Goal: Find specific page/section: Find specific page/section

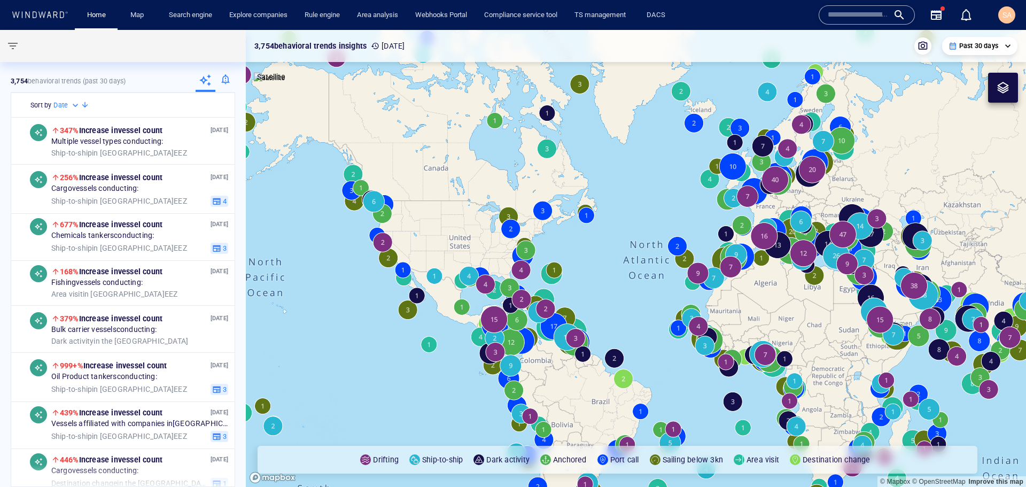
click at [737, 20] on div "Home Map Search engine Explore companies Rule engine Area analysis Webhooks Por…" at bounding box center [446, 15] width 750 height 26
click at [1003, 22] on div "SA" at bounding box center [1006, 14] width 17 height 17
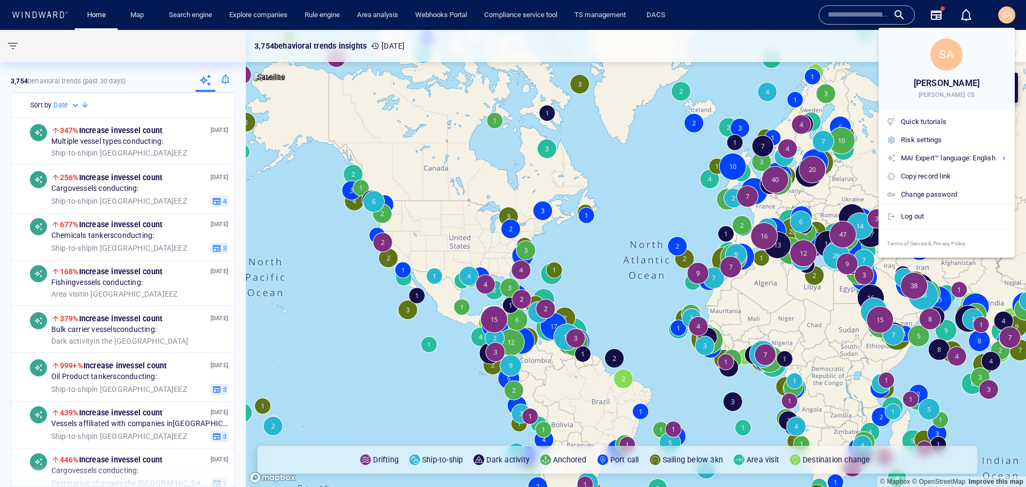
click at [1004, 19] on div at bounding box center [513, 243] width 1026 height 487
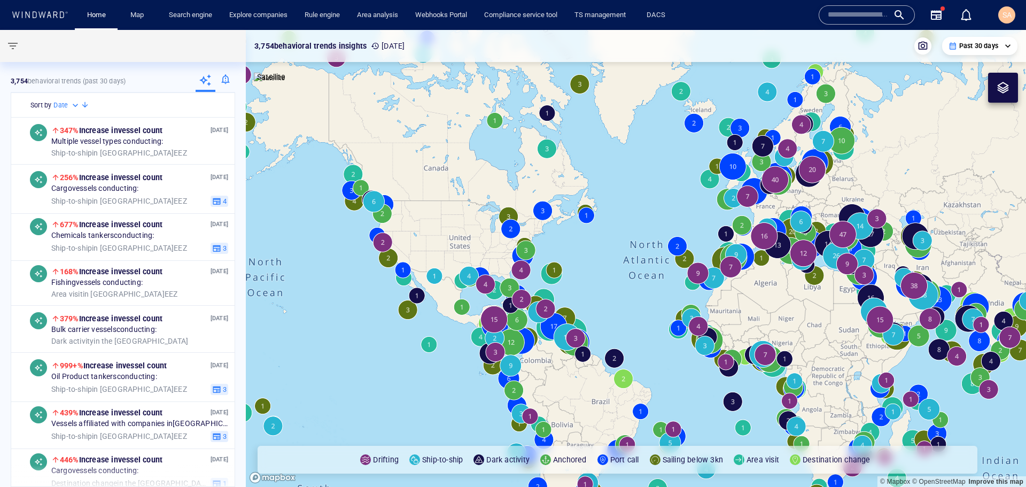
click at [729, 20] on div "Home Map Search engine Explore companies Rule engine Area analysis Webhooks Por…" at bounding box center [446, 15] width 750 height 26
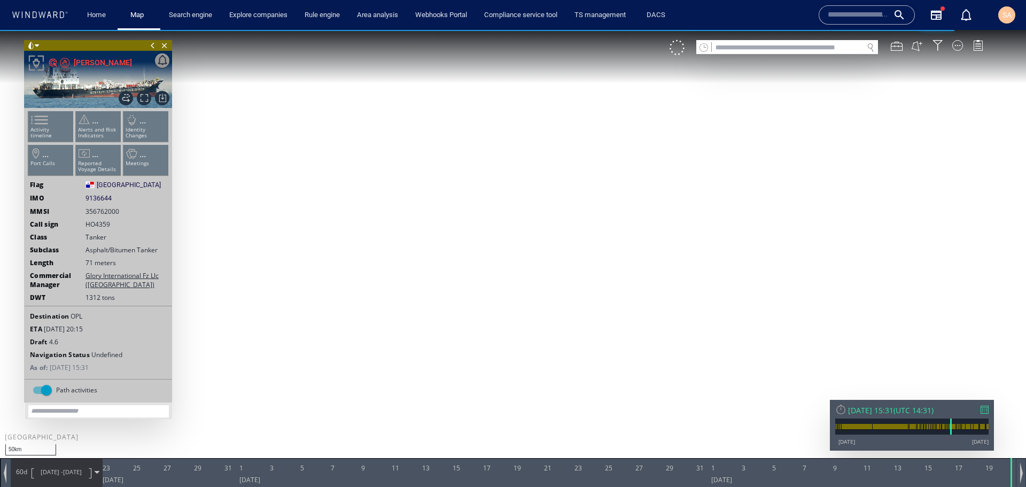
click at [100, 200] on span "9136644" at bounding box center [99, 198] width 26 height 10
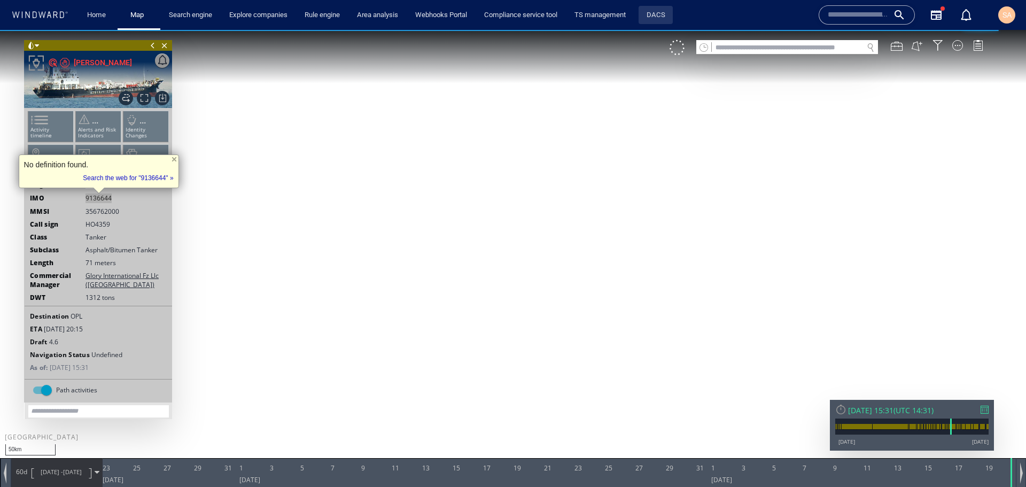
click at [657, 22] on link "DACS" at bounding box center [655, 15] width 27 height 19
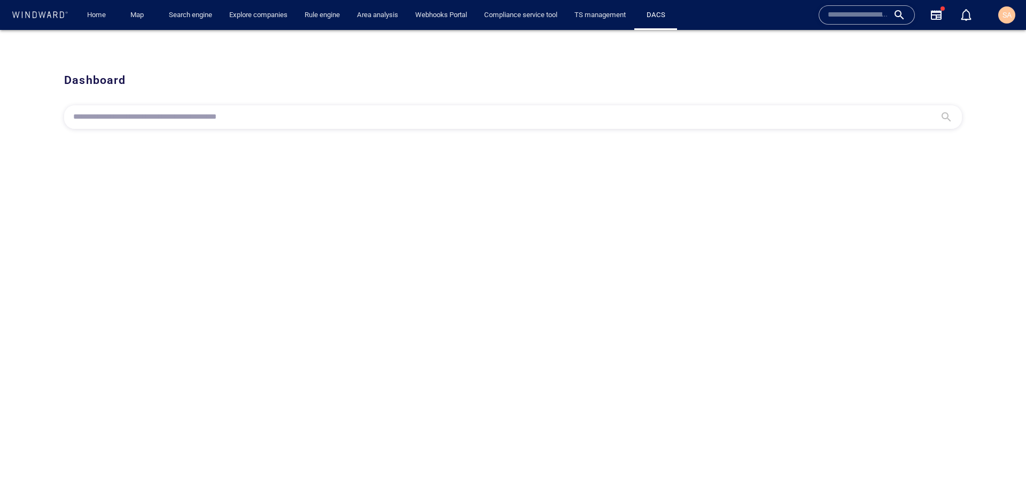
click at [169, 126] on div at bounding box center [513, 117] width 898 height 24
click at [166, 118] on input "text" at bounding box center [504, 117] width 863 height 16
paste input "*******"
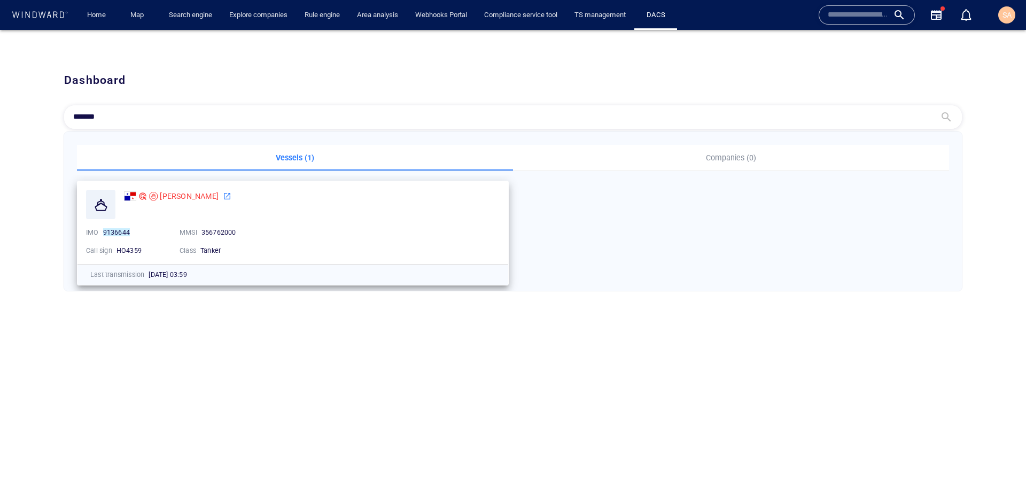
type input "*******"
click at [187, 208] on div "SIMRAN" at bounding box center [312, 204] width 376 height 29
click at [224, 232] on span "356762000" at bounding box center [218, 232] width 35 height 8
click at [373, 203] on div "SIMRAN" at bounding box center [312, 196] width 376 height 13
click at [177, 105] on div "*******" at bounding box center [513, 117] width 898 height 24
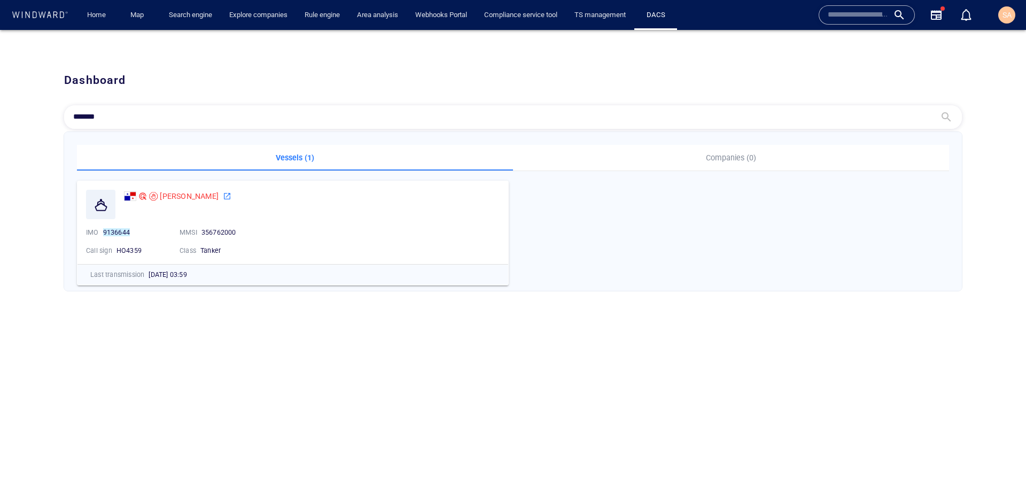
click at [177, 113] on input "*******" at bounding box center [504, 117] width 863 height 16
click at [195, 222] on div "SIMRAN IMO 9136644 MMSI 356762000 Call sign HO4359 Class Tanker" at bounding box center [292, 222] width 431 height 83
click at [224, 196] on icon at bounding box center [227, 196] width 6 height 6
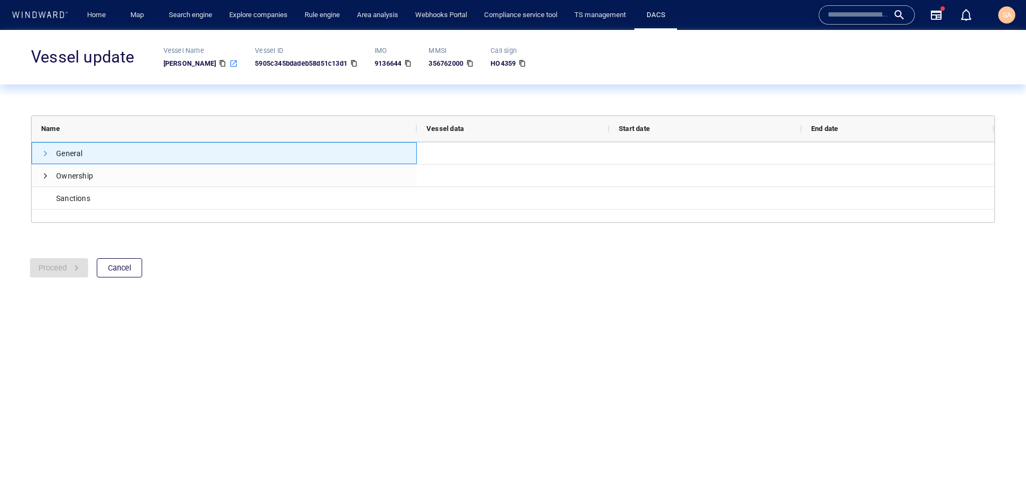
click at [43, 157] on span "Press SPACE to select this row." at bounding box center [45, 153] width 9 height 9
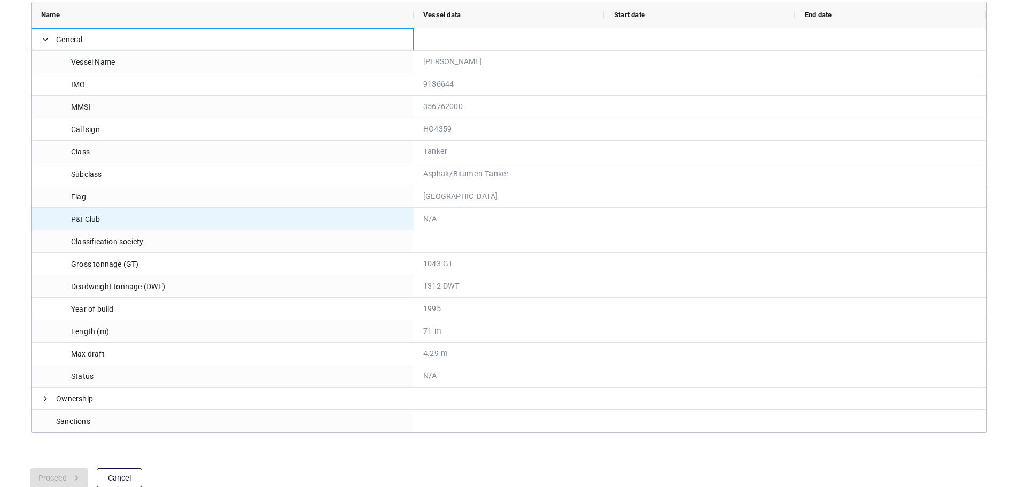
scroll to position [119, 0]
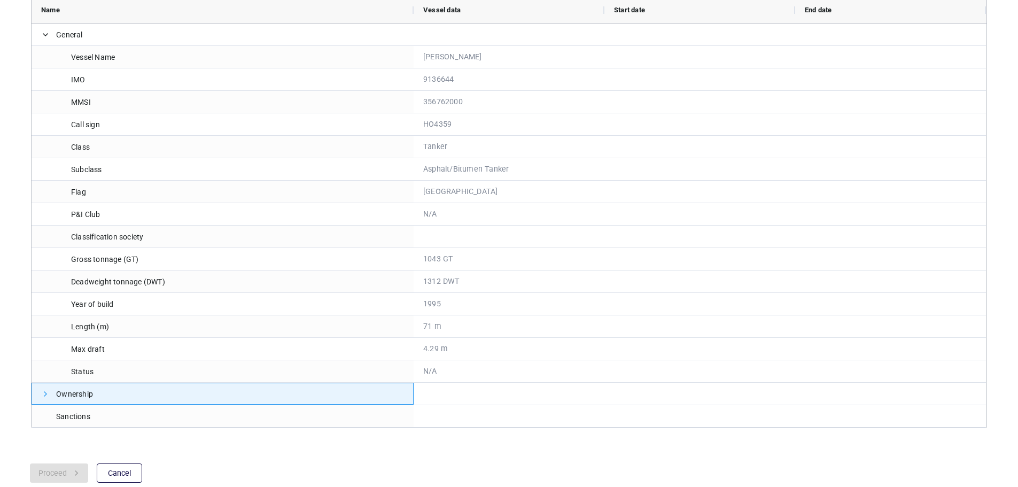
click at [43, 393] on span "Press SPACE to select this row." at bounding box center [45, 394] width 9 height 9
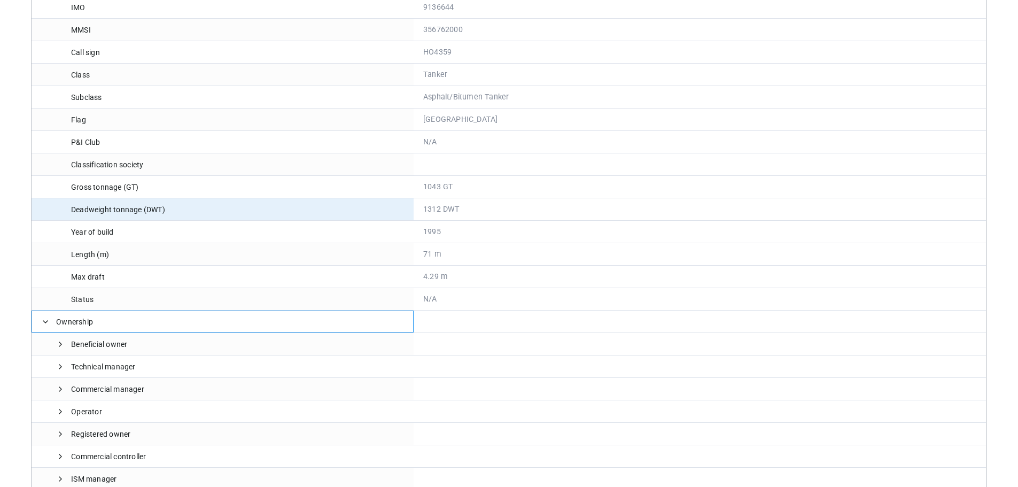
scroll to position [276, 0]
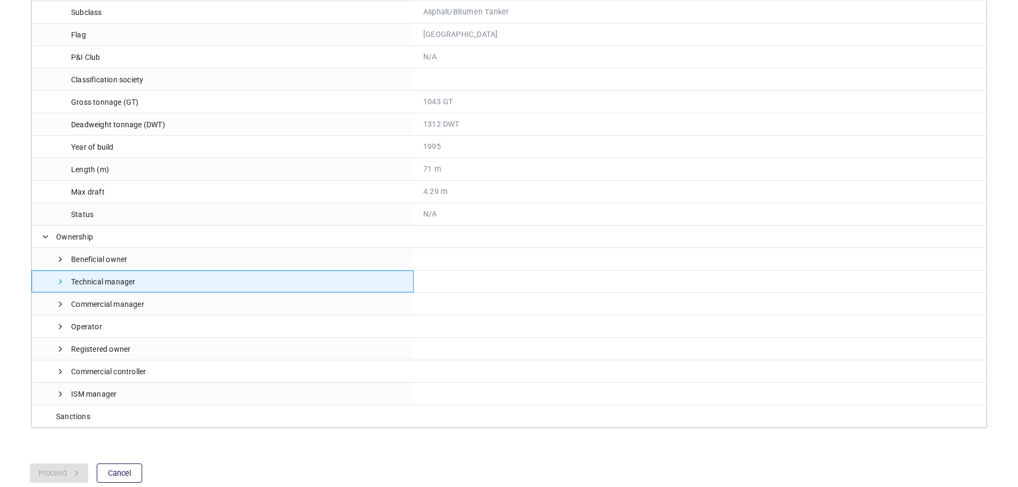
click at [60, 283] on span at bounding box center [60, 281] width 9 height 9
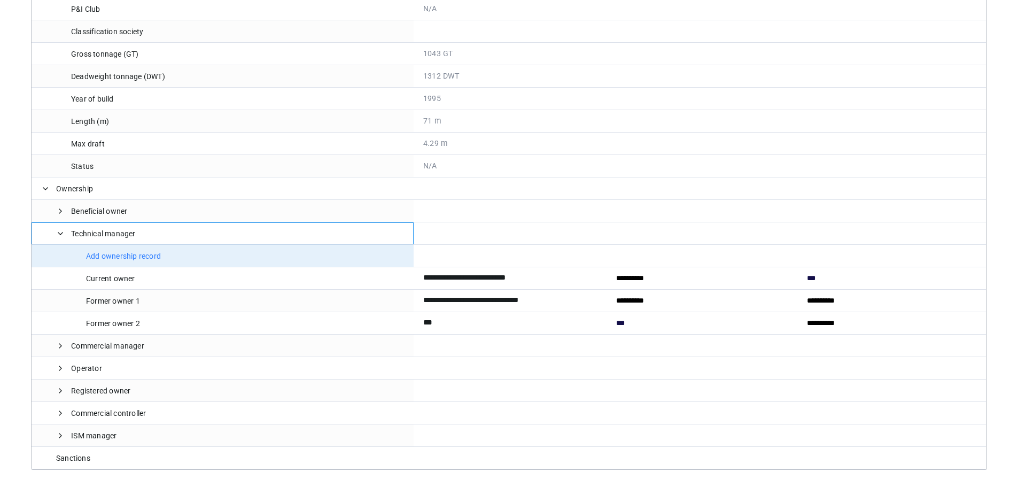
scroll to position [366, 0]
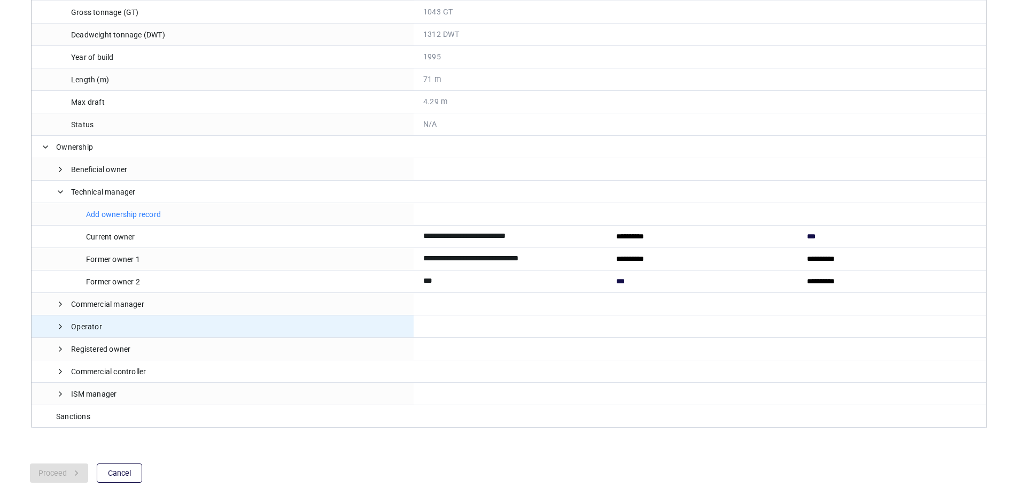
click at [56, 329] on span "Operator" at bounding box center [222, 327] width 363 height 22
click at [60, 325] on span at bounding box center [60, 326] width 9 height 9
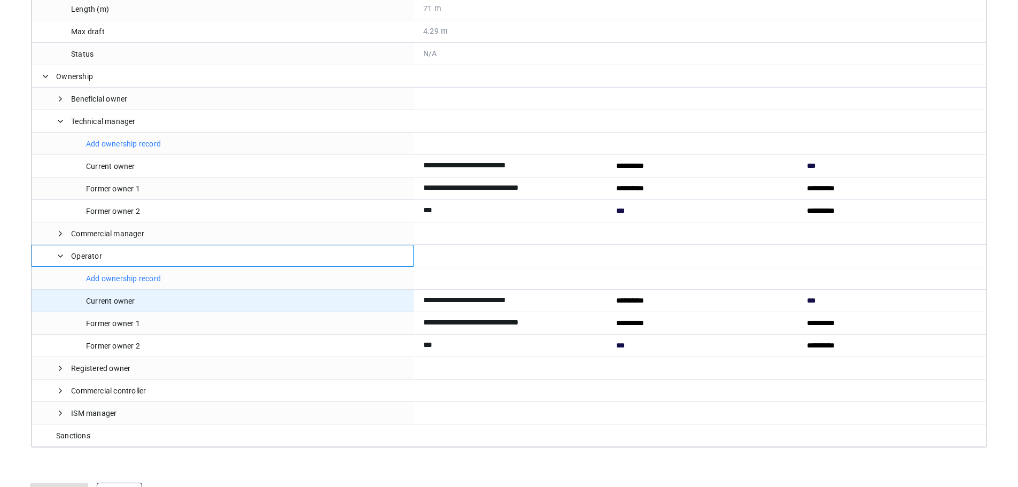
scroll to position [455, 0]
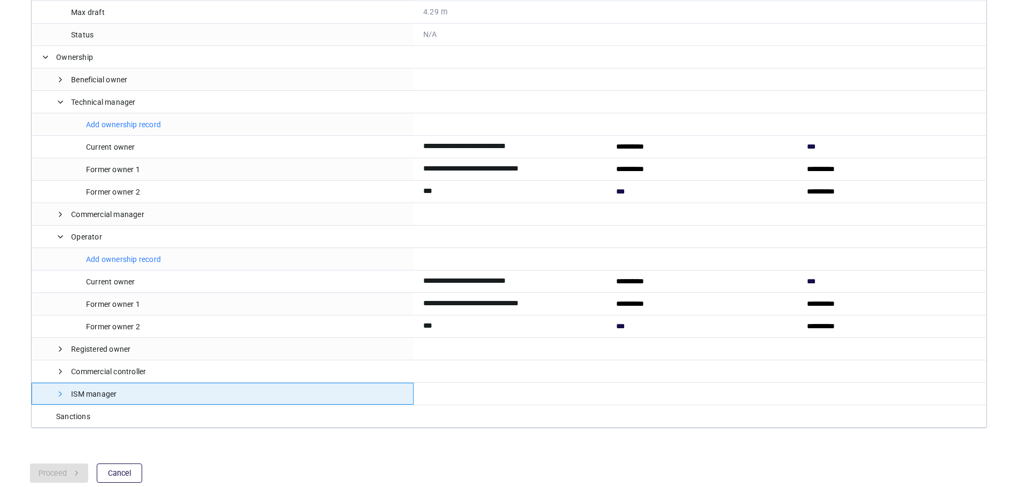
click at [56, 397] on span at bounding box center [60, 394] width 9 height 9
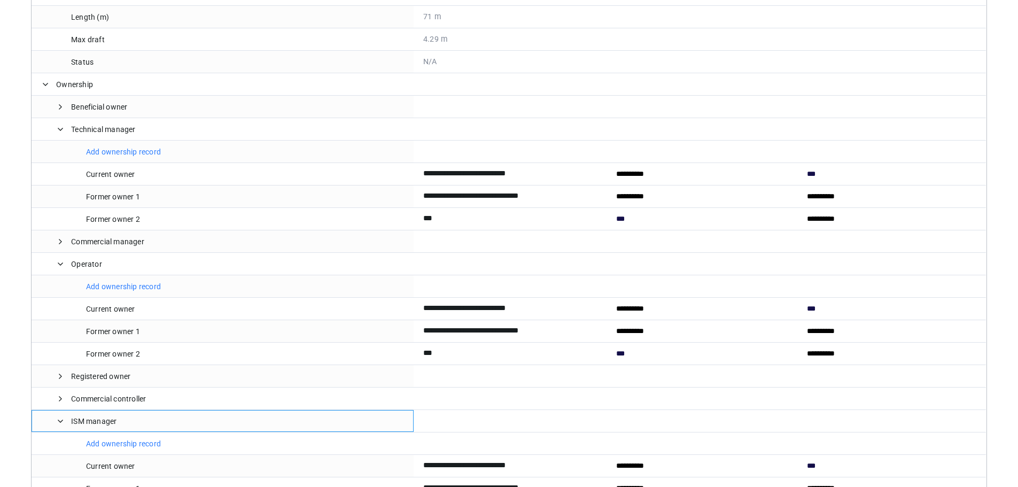
scroll to position [545, 0]
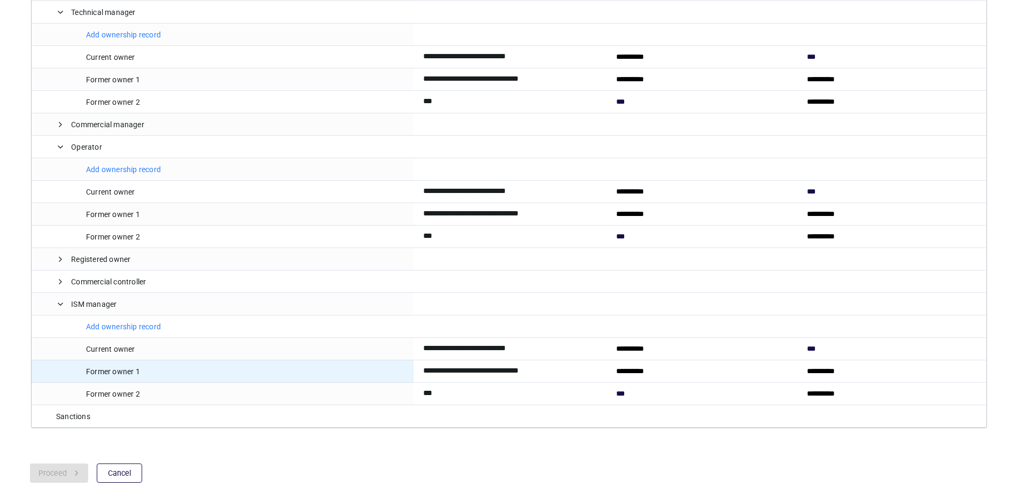
click at [629, 375] on input "**********" at bounding box center [653, 371] width 79 height 25
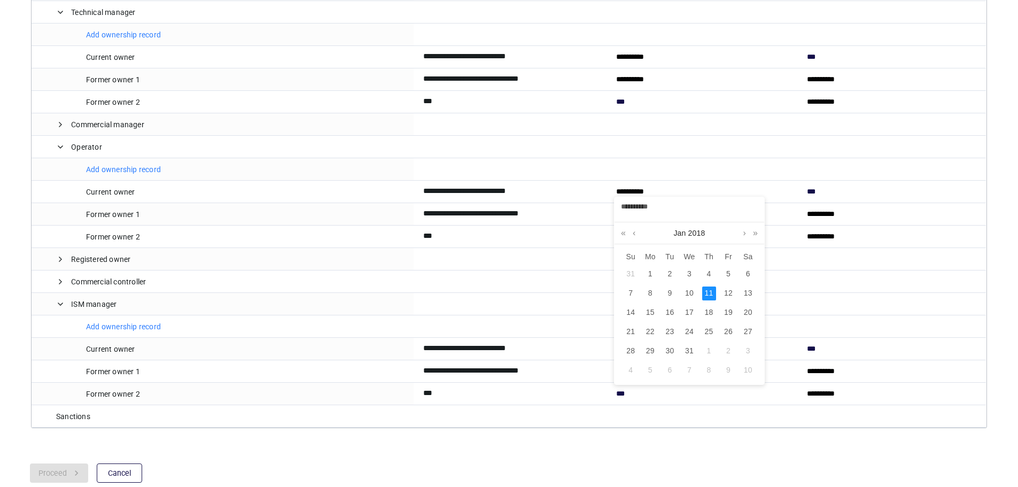
drag, startPoint x: 600, startPoint y: 444, endPoint x: 581, endPoint y: 420, distance: 30.1
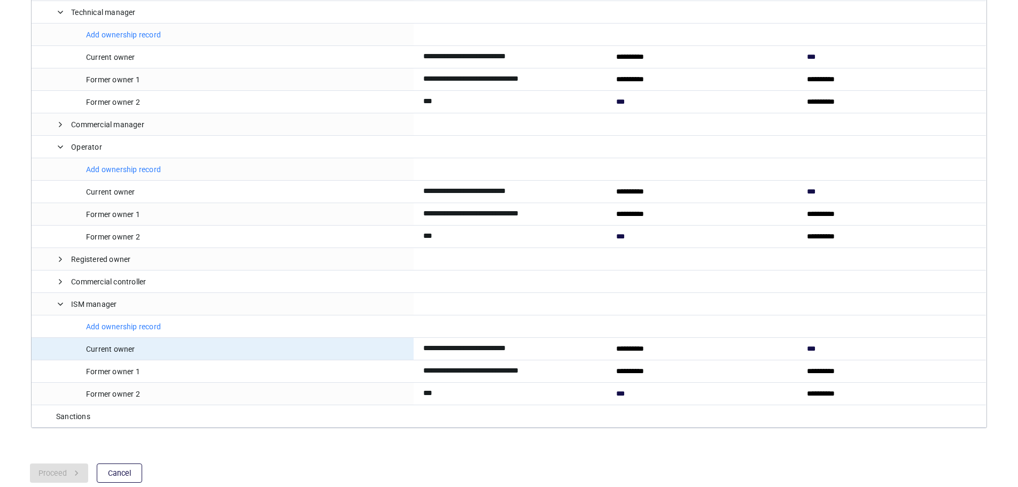
click at [460, 346] on input "**********" at bounding box center [509, 348] width 172 height 21
drag, startPoint x: 497, startPoint y: 345, endPoint x: 521, endPoint y: 344, distance: 24.1
click at [521, 345] on input "**********" at bounding box center [509, 348] width 172 height 21
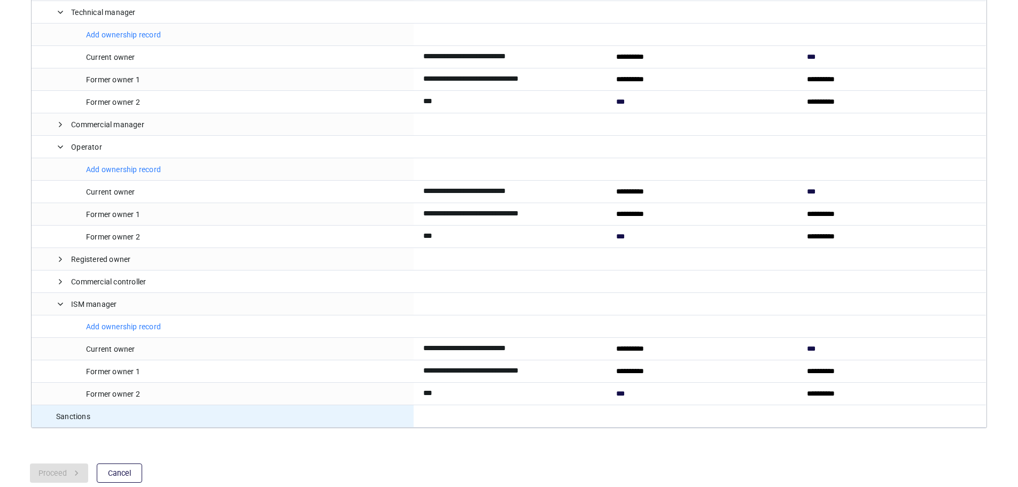
click at [501, 426] on div "Press SPACE to select this row." at bounding box center [509, 416] width 191 height 22
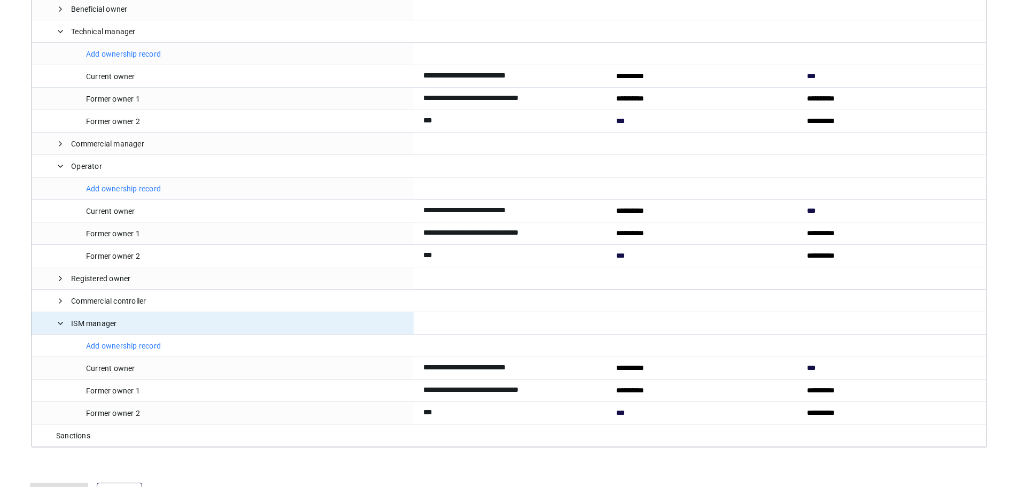
scroll to position [224, 0]
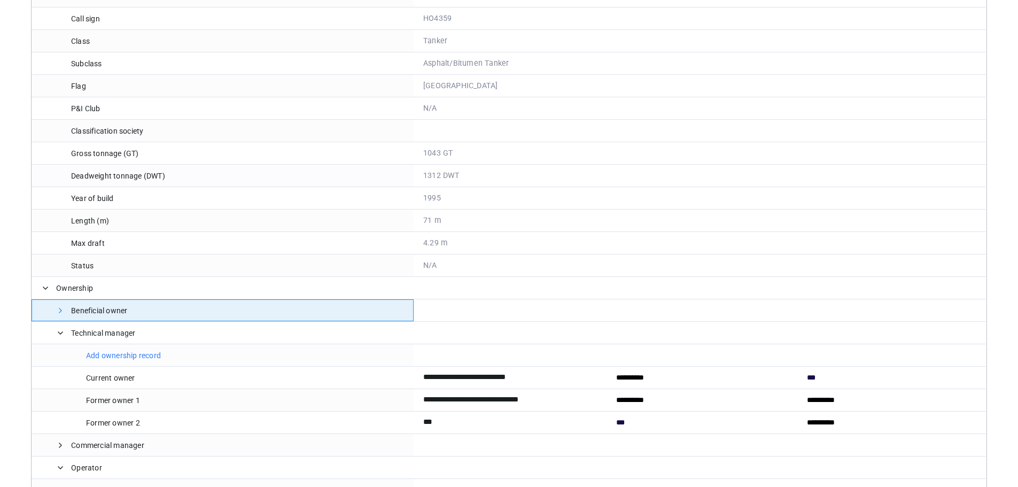
click at [60, 310] on span at bounding box center [60, 310] width 9 height 9
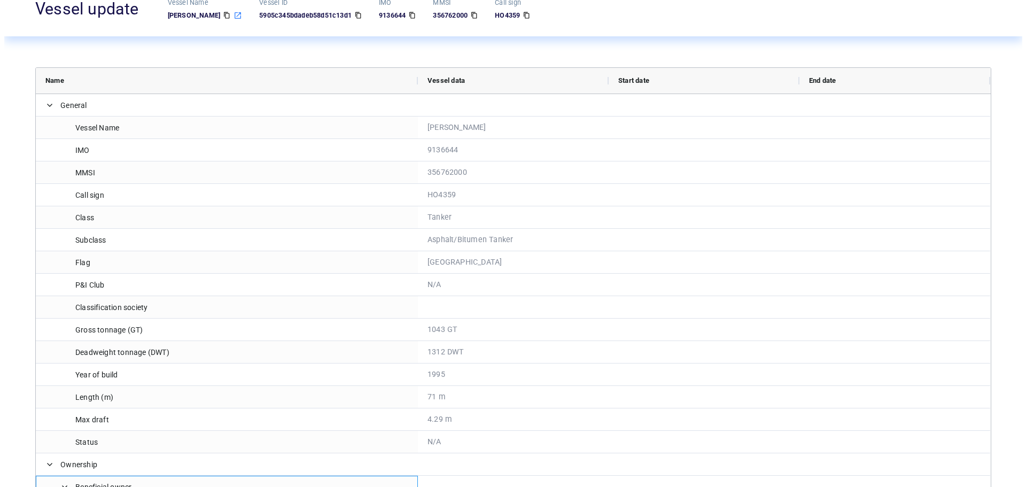
scroll to position [0, 0]
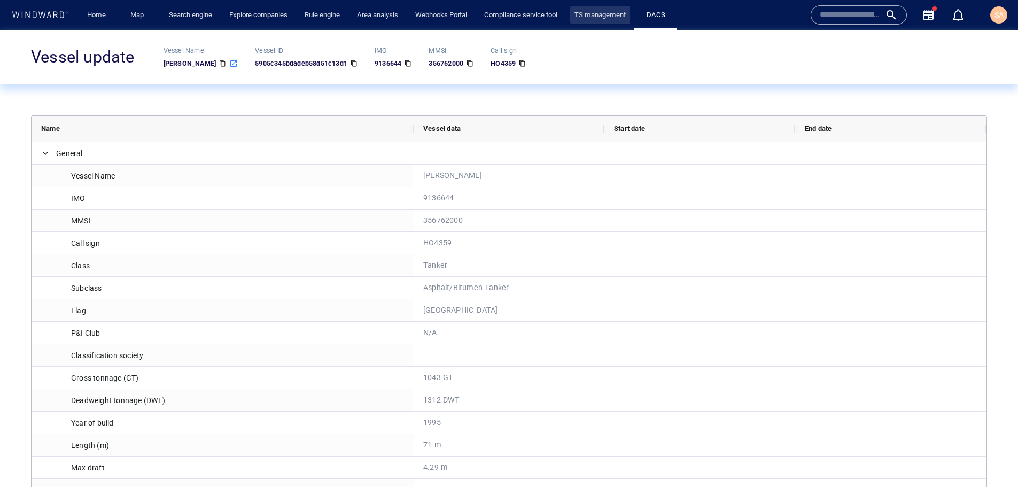
click at [609, 12] on link "TS management" at bounding box center [600, 15] width 60 height 19
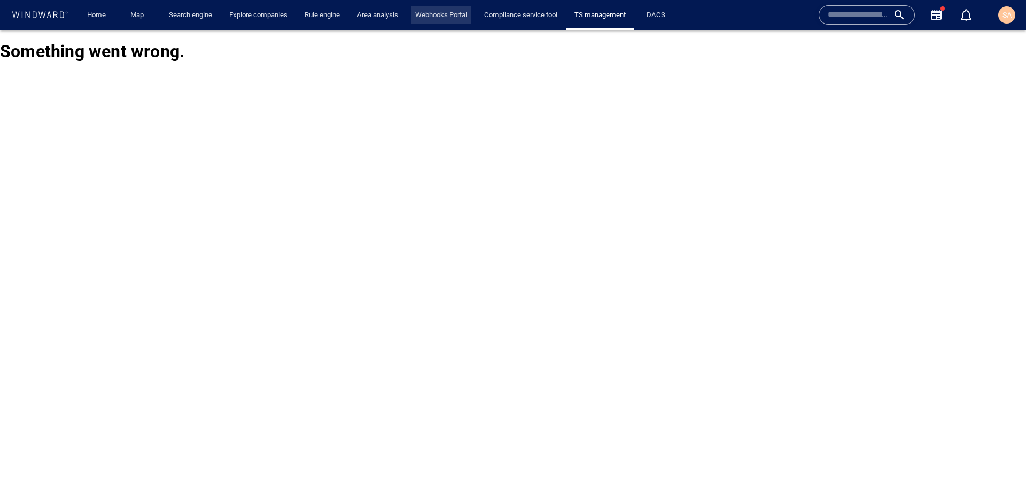
click at [435, 18] on link "Webhooks Portal" at bounding box center [441, 15] width 60 height 19
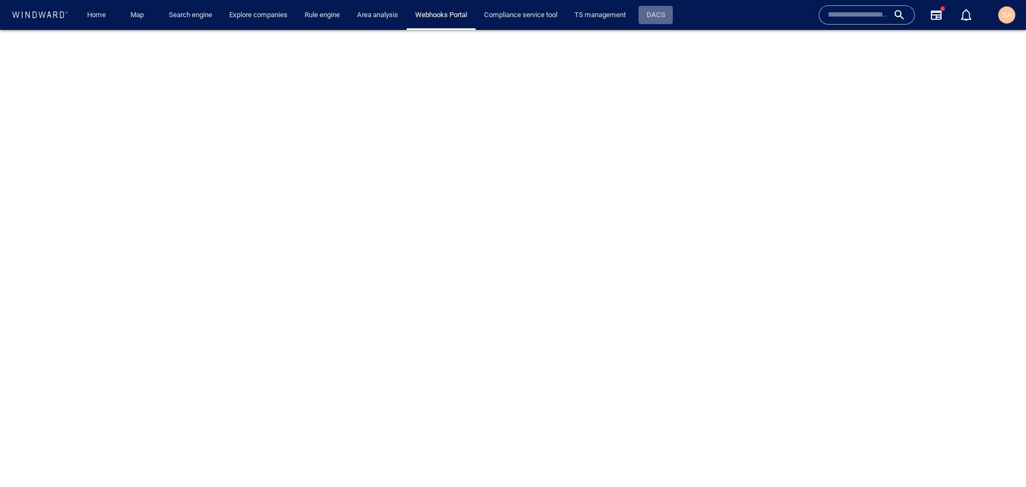
click at [665, 19] on link "DACS" at bounding box center [655, 15] width 27 height 19
click at [1005, 24] on button "SA" at bounding box center [1006, 14] width 21 height 21
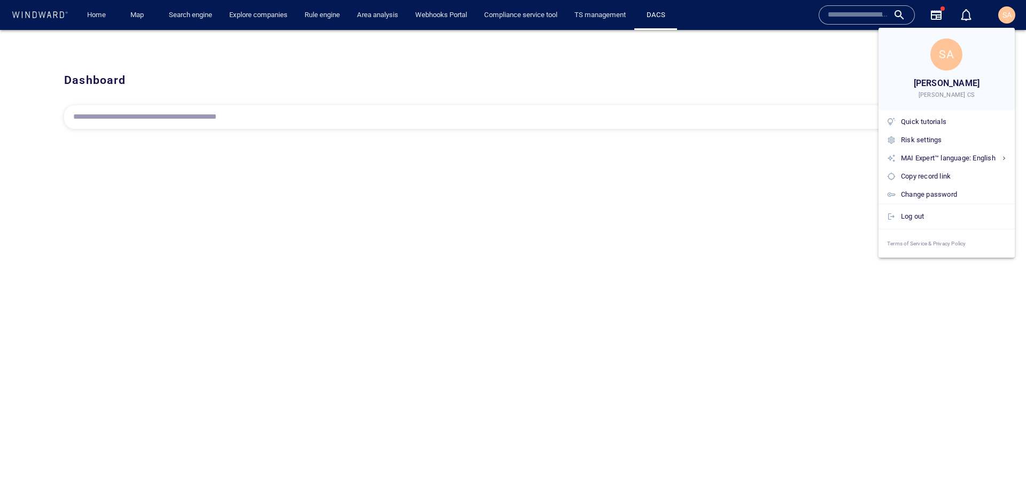
click at [755, 43] on div at bounding box center [513, 243] width 1026 height 487
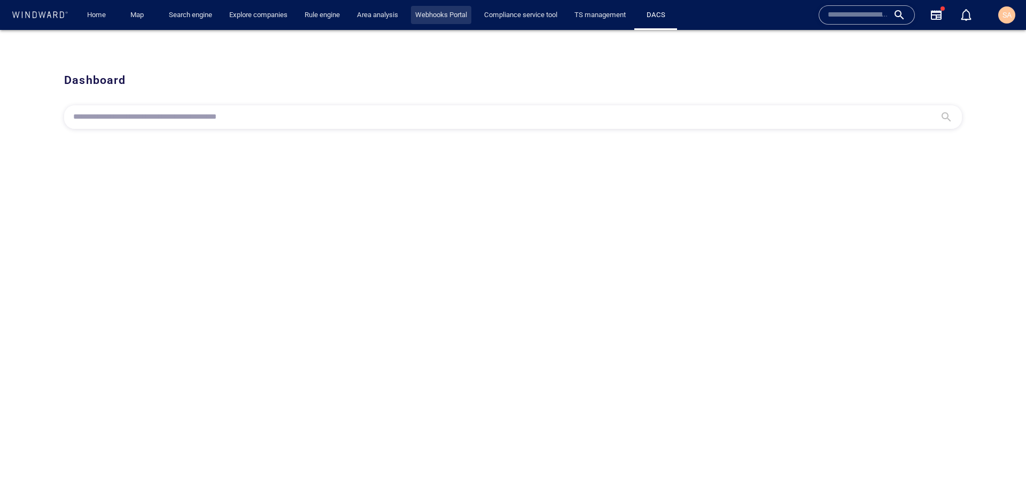
click at [430, 18] on link "Webhooks Portal" at bounding box center [441, 15] width 60 height 19
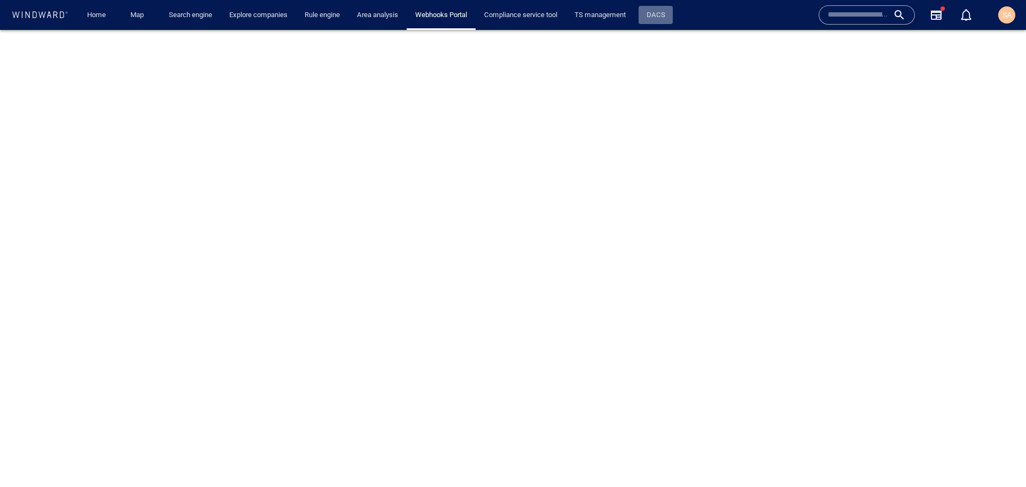
click at [662, 17] on link "DACS" at bounding box center [655, 15] width 27 height 19
click at [366, 120] on input "text" at bounding box center [504, 117] width 863 height 16
paste input "*******"
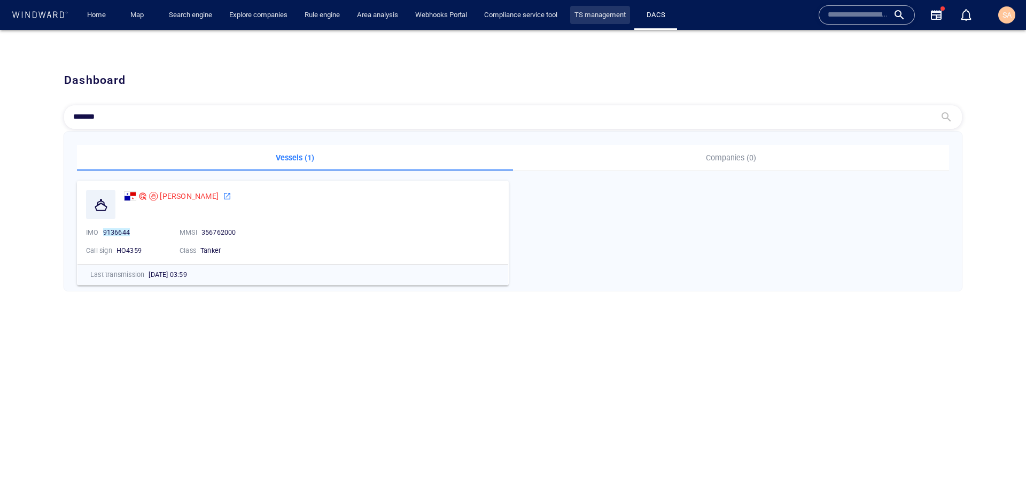
type input "*******"
click at [598, 16] on link "TS management" at bounding box center [600, 15] width 60 height 19
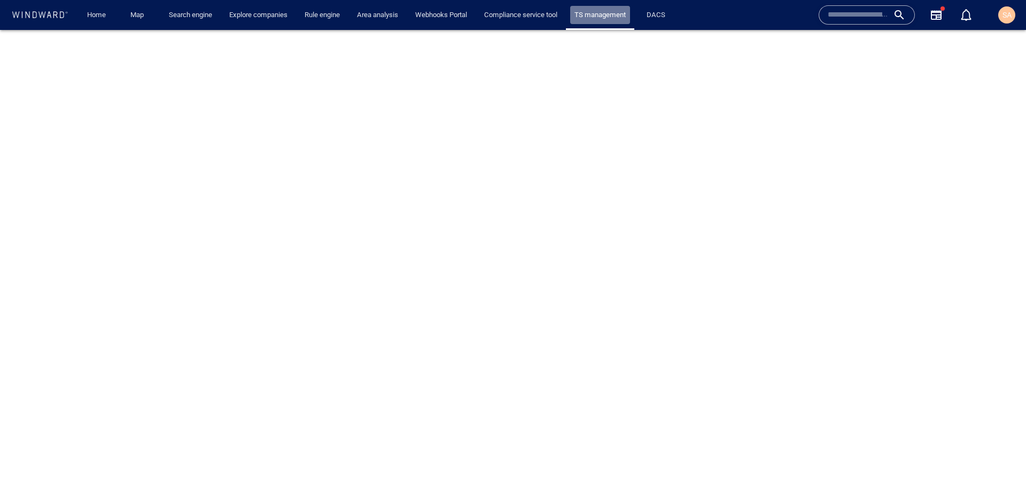
click at [614, 17] on link "TS management" at bounding box center [600, 15] width 60 height 19
click at [455, 13] on link "Webhooks Portal" at bounding box center [441, 15] width 60 height 19
click at [591, 17] on link "TS management" at bounding box center [600, 15] width 60 height 19
click at [662, 19] on link "DACS" at bounding box center [655, 15] width 27 height 19
